Goal: Information Seeking & Learning: Learn about a topic

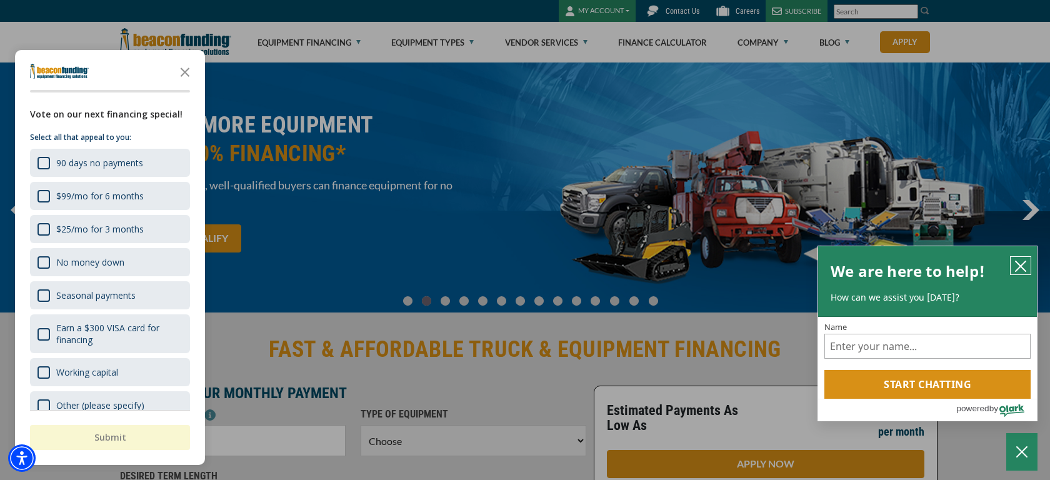
click at [1021, 270] on icon "close chatbox" at bounding box center [1021, 266] width 13 height 13
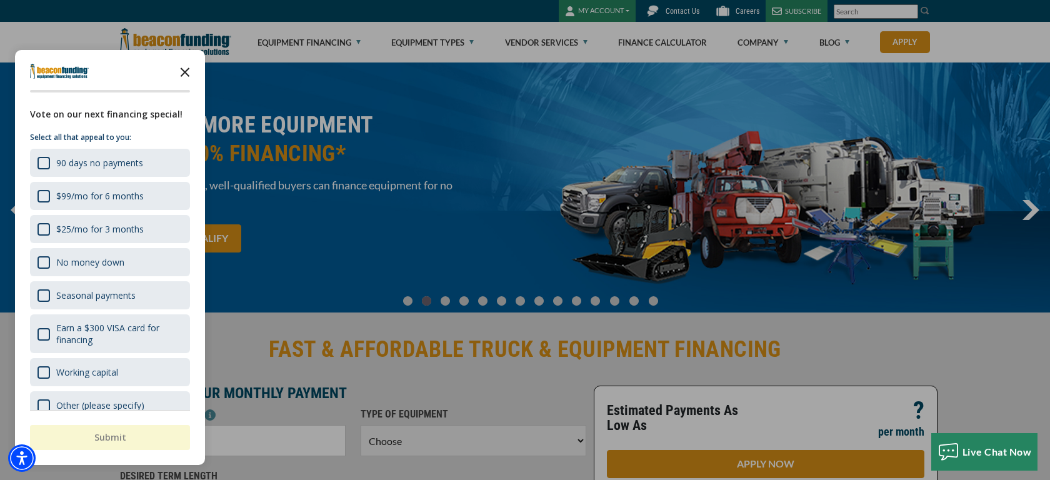
click at [183, 68] on icon "Close the survey" at bounding box center [185, 71] width 25 height 25
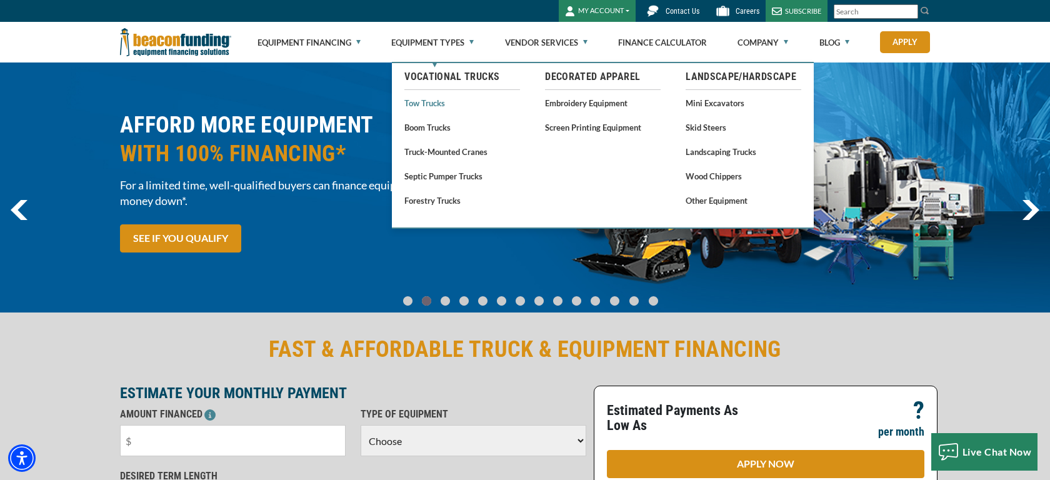
click at [441, 108] on link "Tow Trucks" at bounding box center [462, 103] width 116 height 16
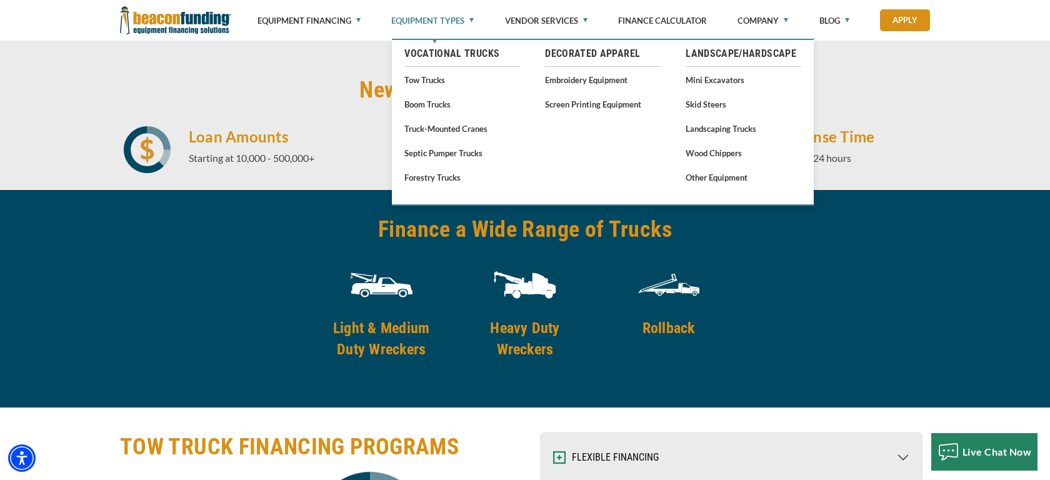
scroll to position [1630, 0]
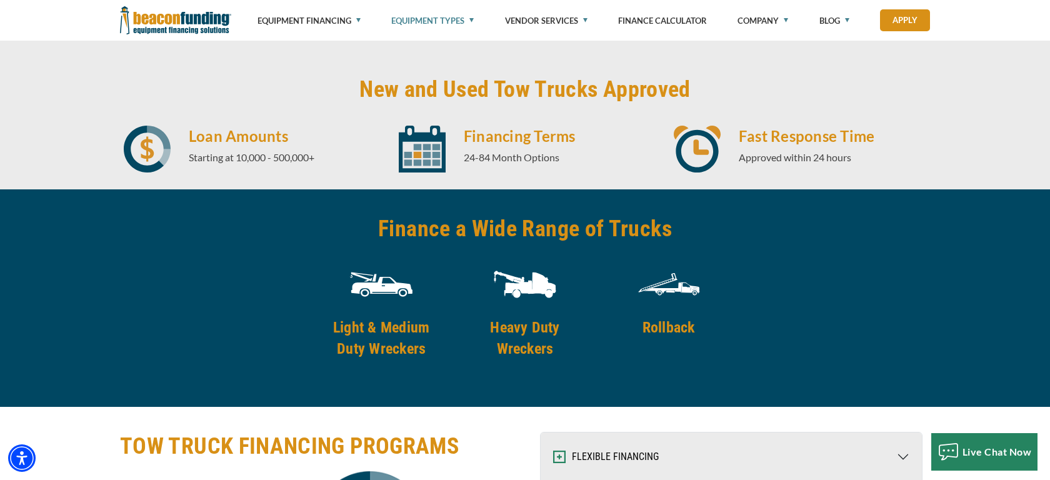
click at [386, 331] on h4 "Light & Medium Duty Wreckers" at bounding box center [382, 338] width 128 height 43
click at [391, 289] on img at bounding box center [381, 284] width 63 height 63
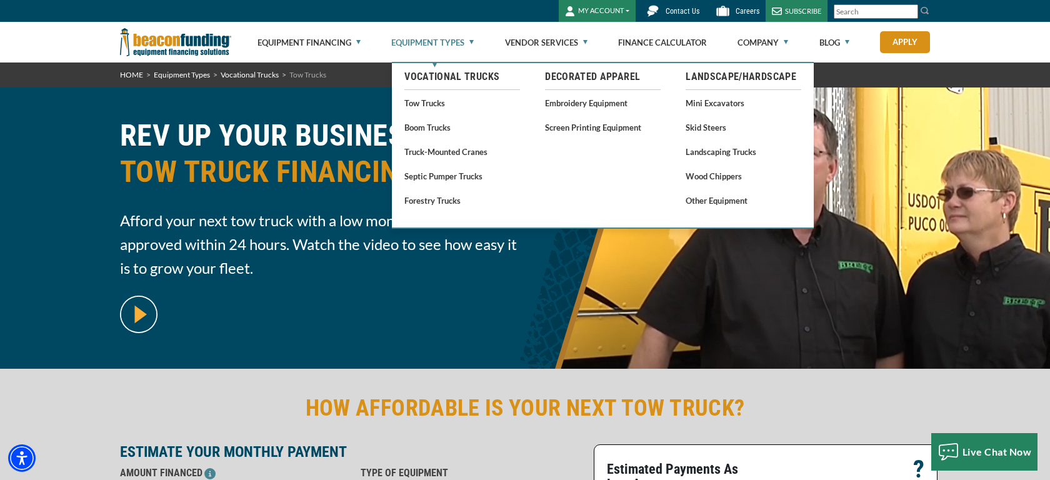
scroll to position [0, 0]
